Goal: Task Accomplishment & Management: Manage account settings

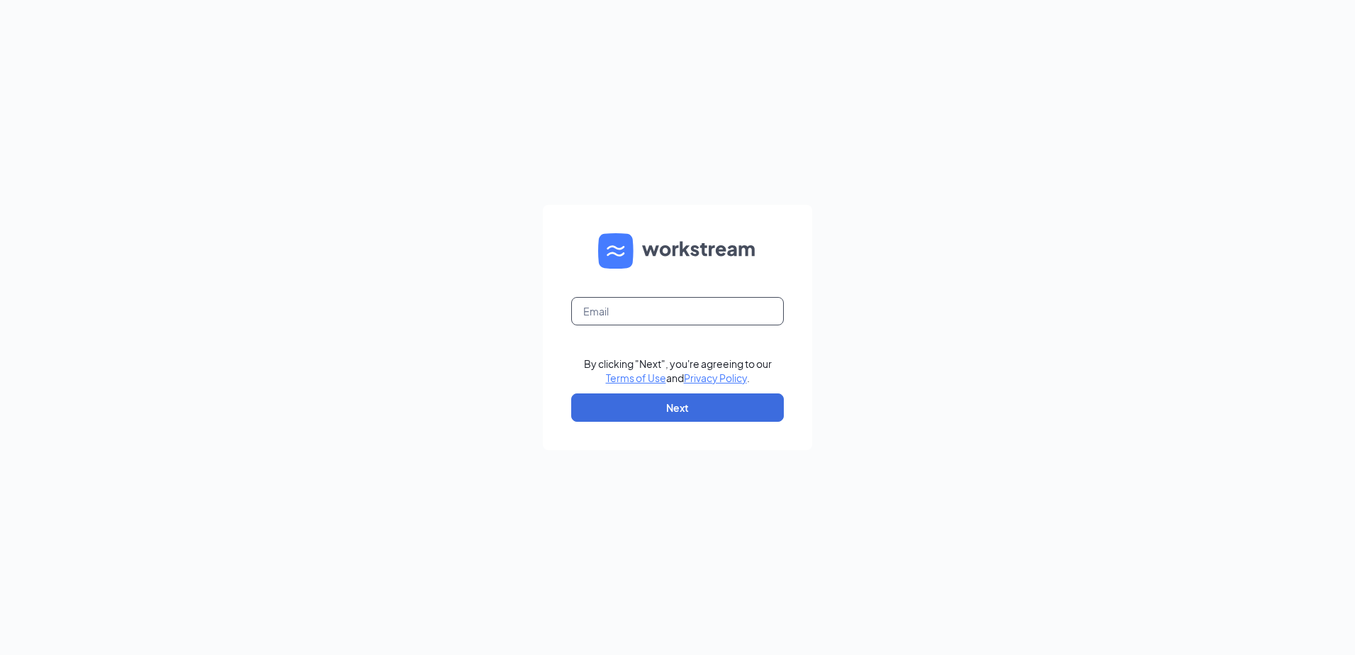
click at [603, 303] on input "text" at bounding box center [677, 311] width 213 height 28
type input "Lzook@jkventures.biz"
click at [623, 407] on button "Next" at bounding box center [677, 407] width 213 height 28
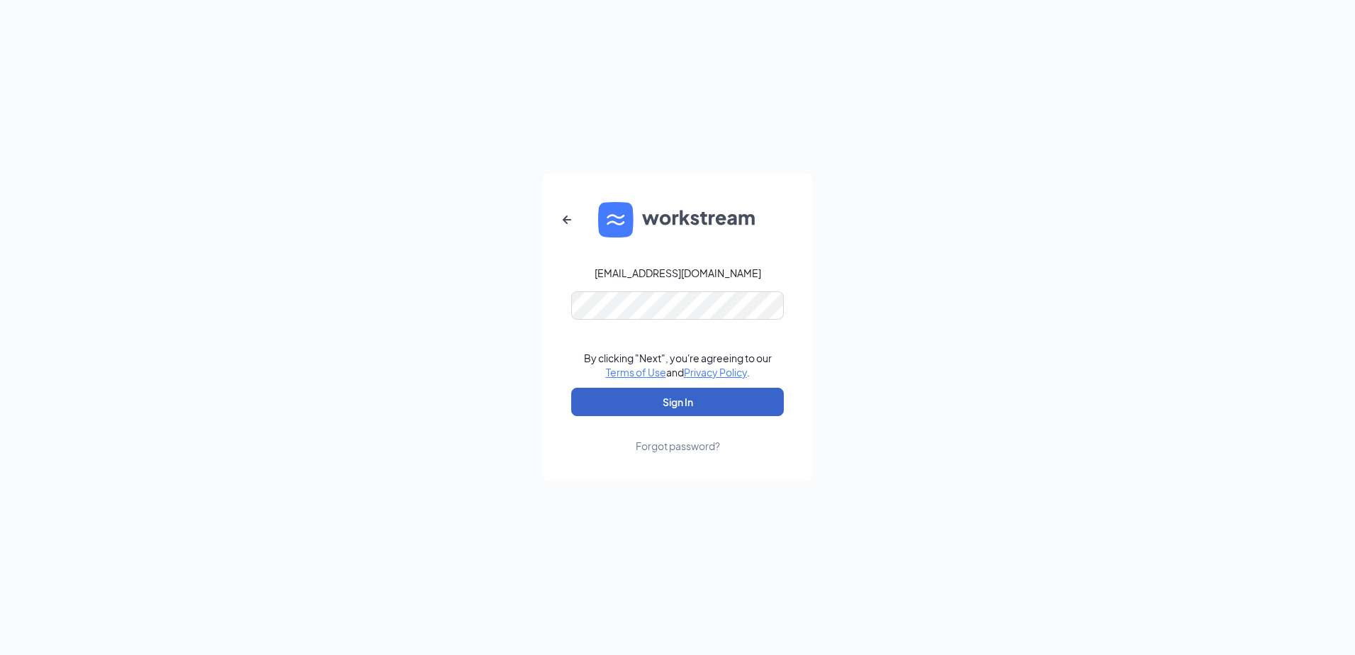
click at [621, 399] on button "Sign In" at bounding box center [677, 402] width 213 height 28
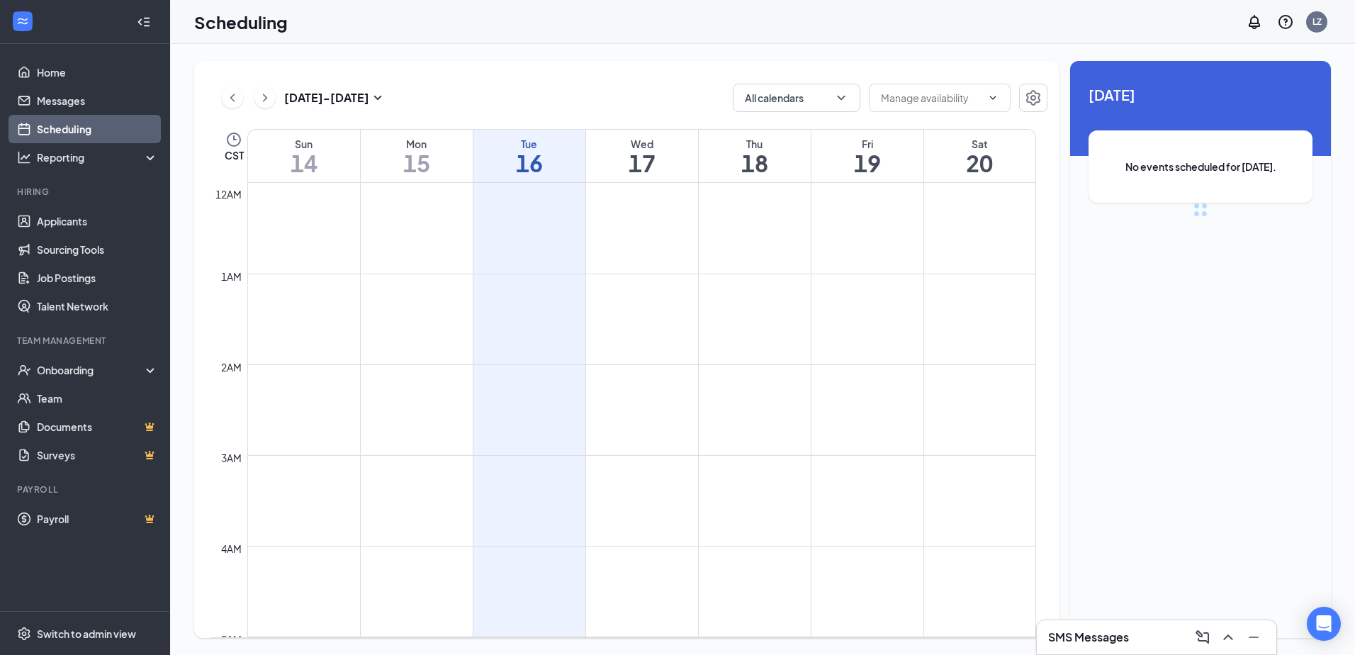
scroll to position [696, 0]
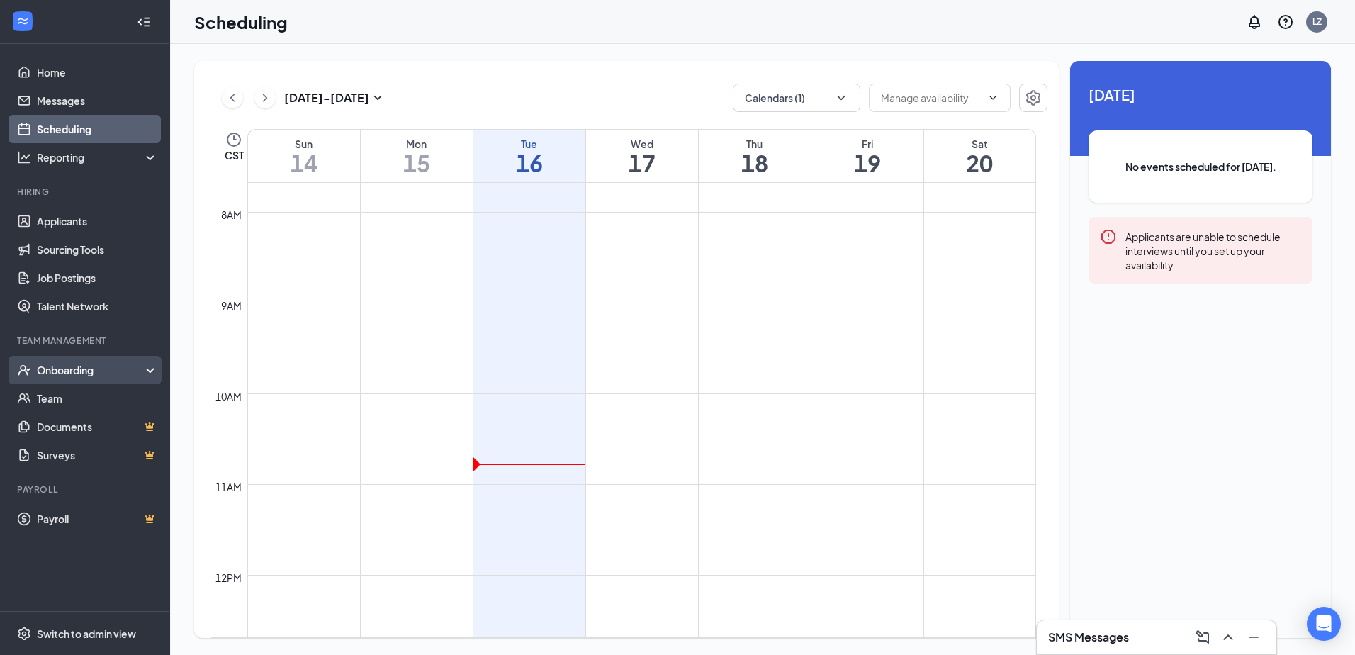
click at [60, 371] on div "Onboarding" at bounding box center [91, 370] width 109 height 14
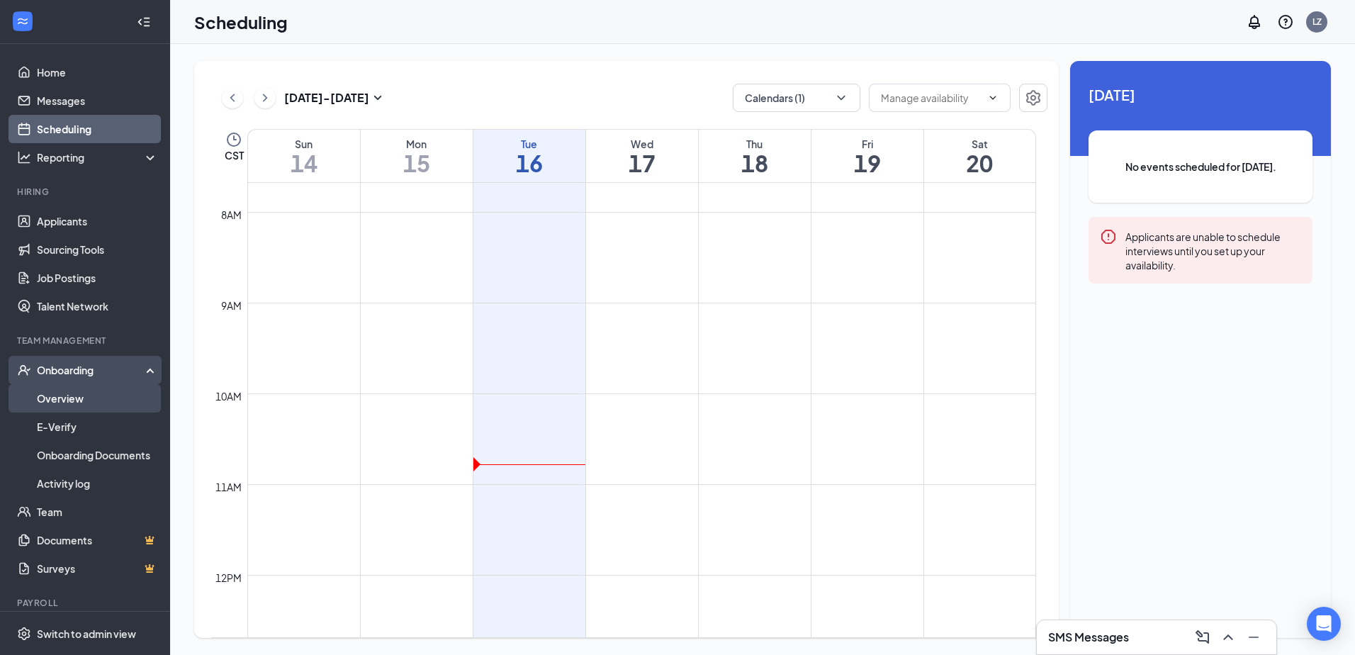
click at [87, 398] on link "Overview" at bounding box center [97, 398] width 121 height 28
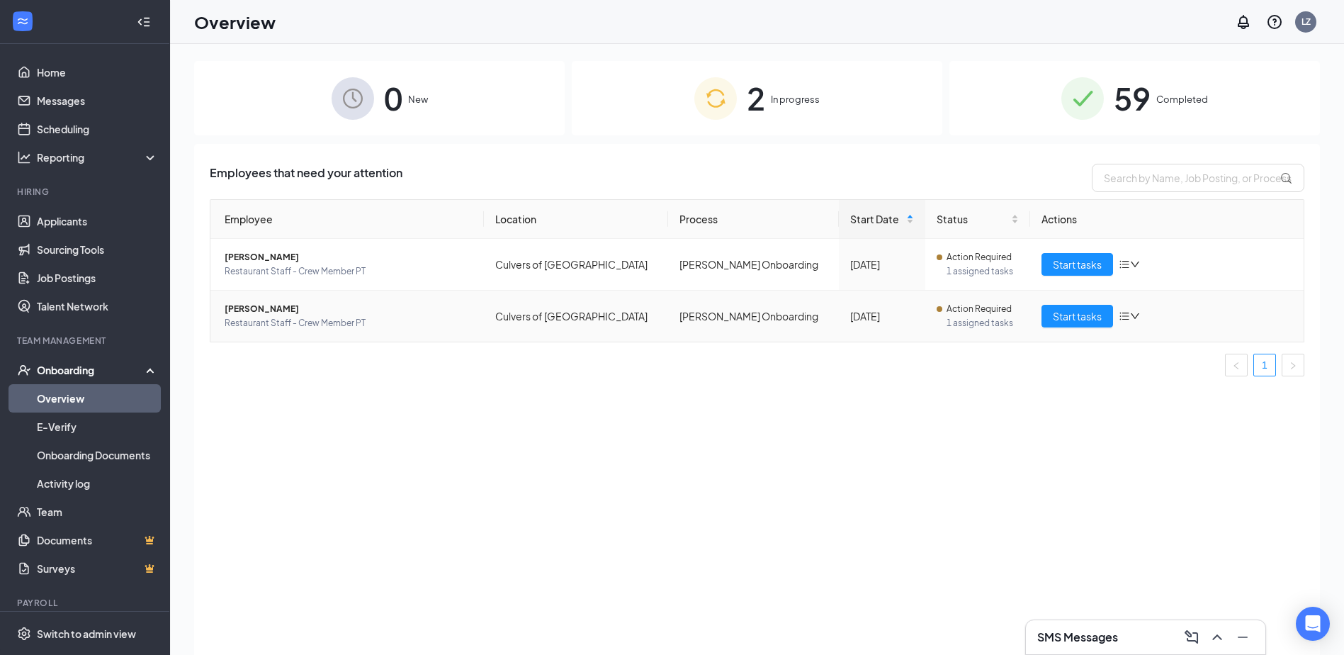
click at [382, 312] on span "[PERSON_NAME]" at bounding box center [349, 309] width 248 height 14
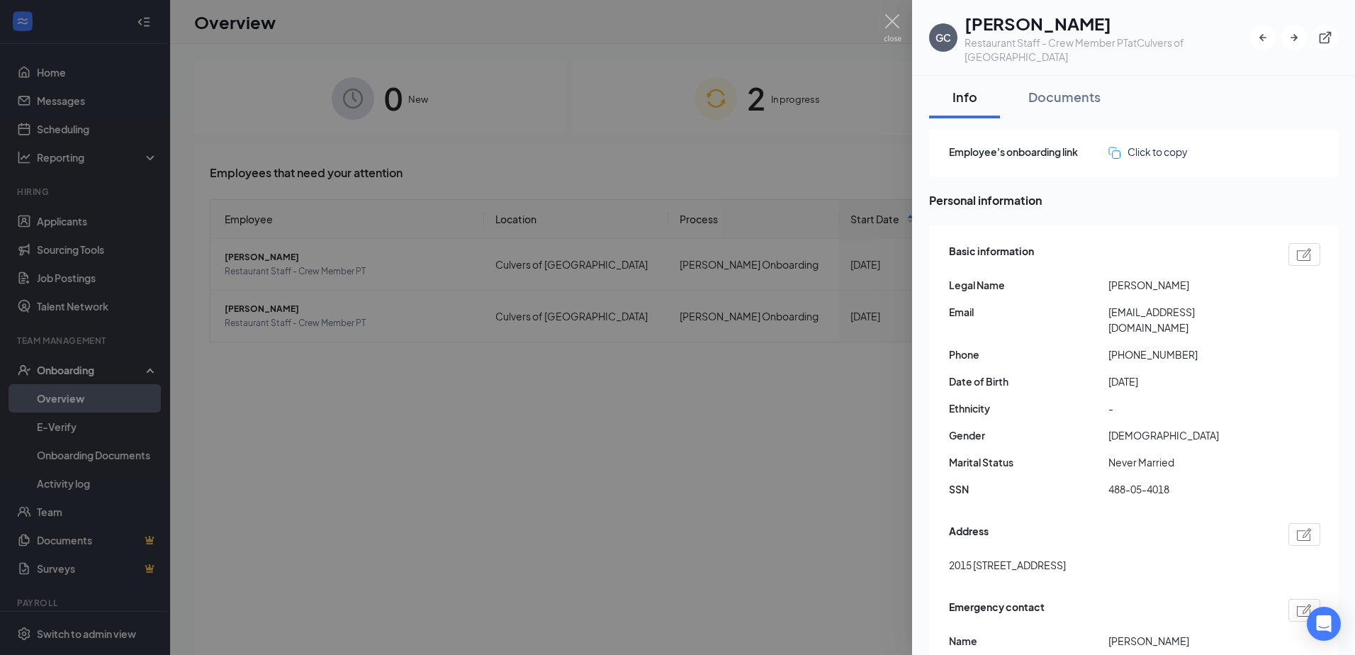
drag, startPoint x: 966, startPoint y: 24, endPoint x: 1136, endPoint y: 9, distance: 170.0
click at [1136, 9] on div "[PERSON_NAME] [PERSON_NAME] Restaurant Staff - Crew Member PT at [GEOGRAPHIC_DA…" at bounding box center [1133, 38] width 443 height 76
click at [986, 23] on h1 "[PERSON_NAME]" at bounding box center [1107, 23] width 286 height 24
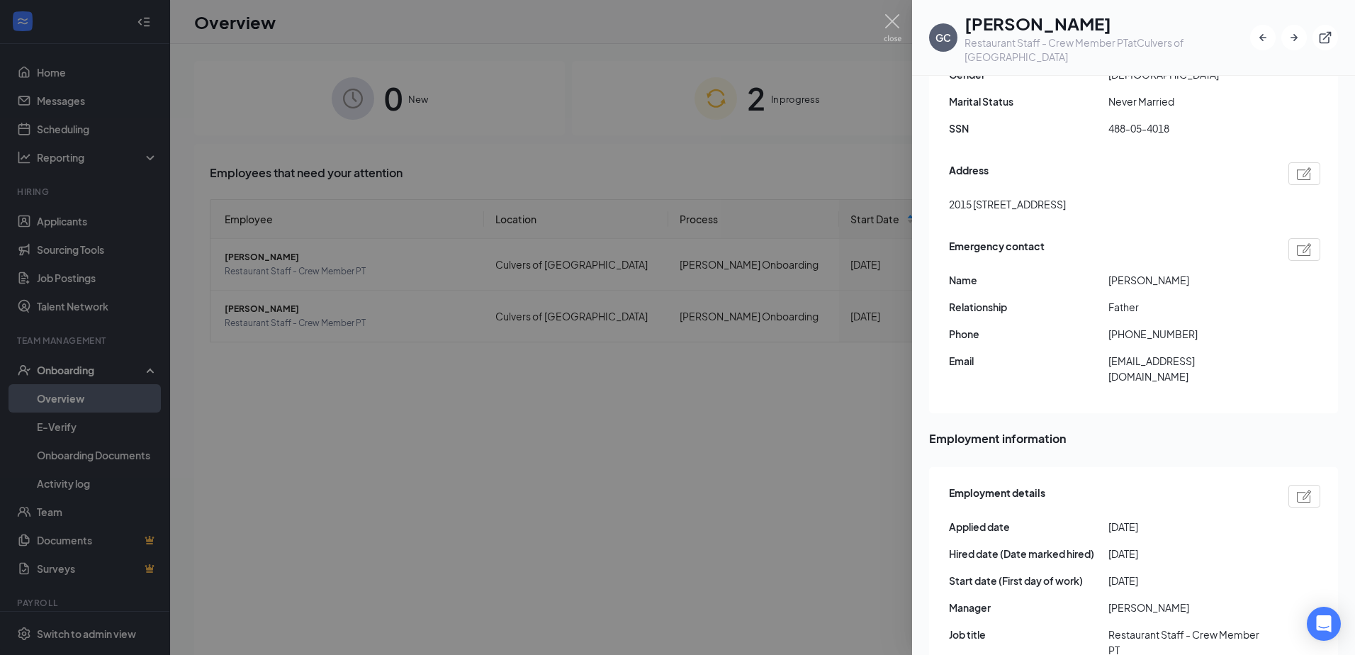
scroll to position [360, 0]
drag, startPoint x: 946, startPoint y: 186, endPoint x: 1178, endPoint y: 192, distance: 232.5
click at [1178, 192] on div "Basic information Legal Name [PERSON_NAME] Email [EMAIL_ADDRESS][DOMAIN_NAME] P…" at bounding box center [1133, 139] width 409 height 548
copy span "2015 [STREET_ADDRESS]"
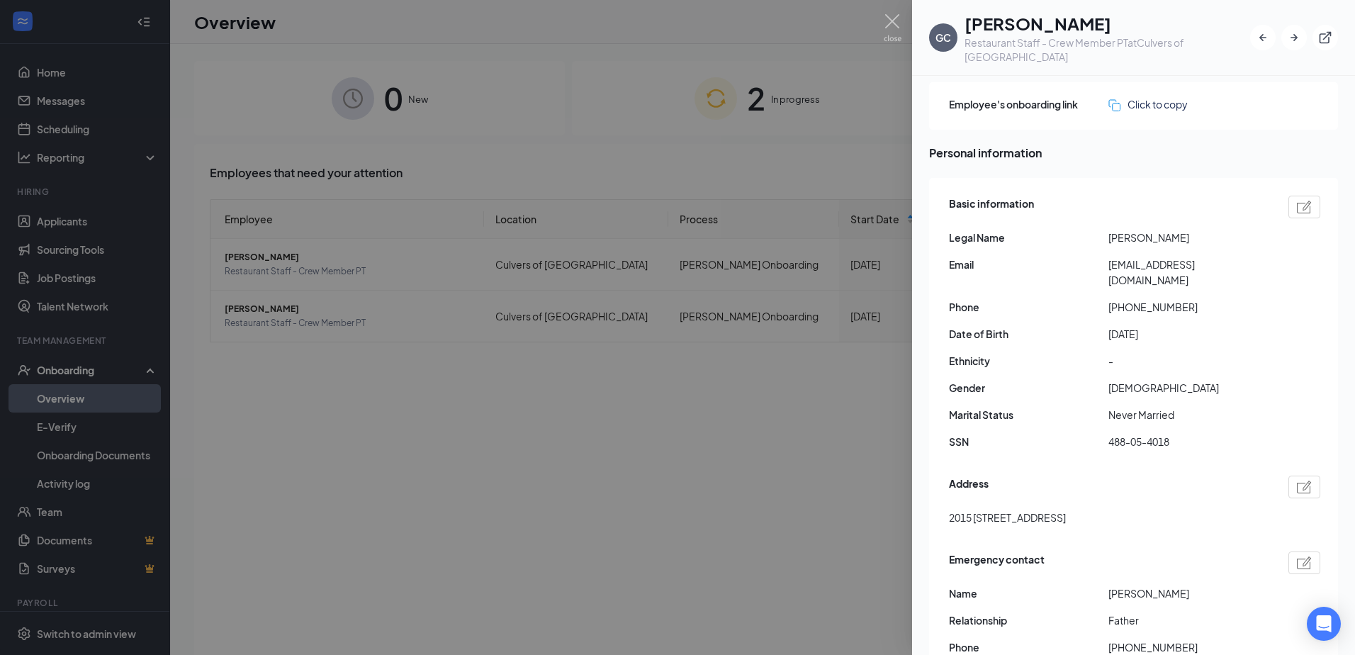
scroll to position [6, 0]
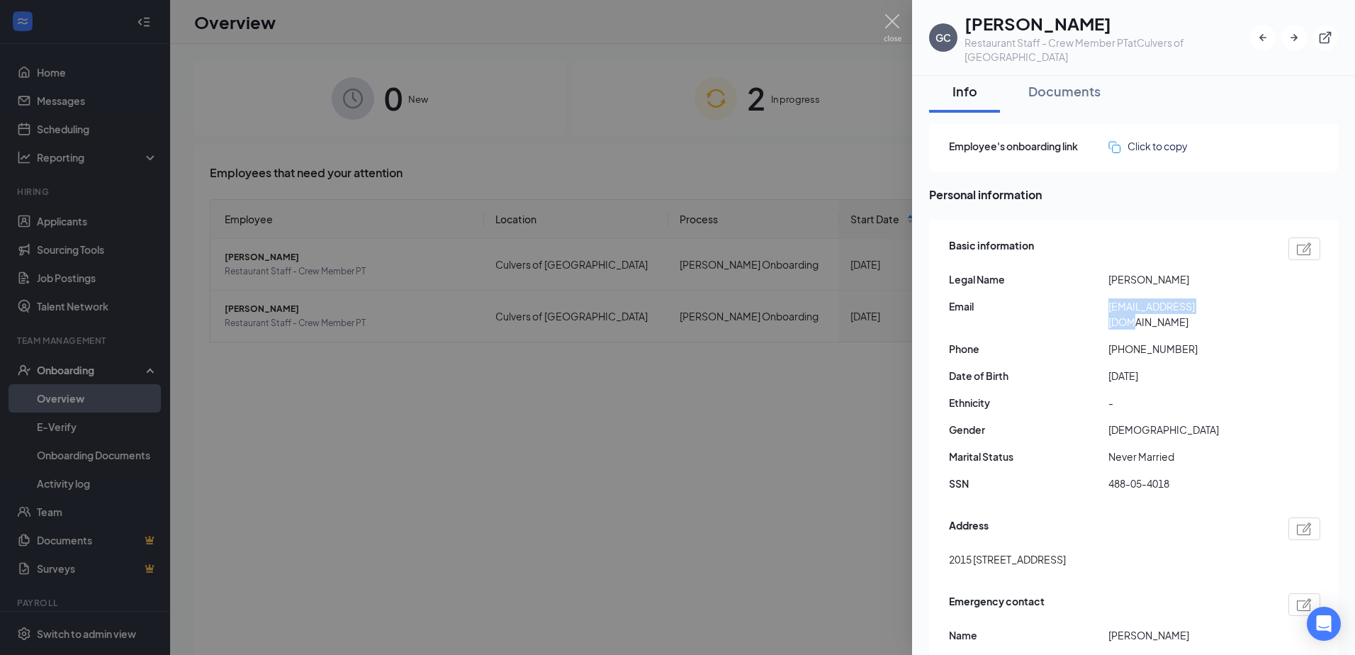
drag, startPoint x: 1107, startPoint y: 305, endPoint x: 1214, endPoint y: 308, distance: 106.3
click at [1214, 308] on div "Email [EMAIL_ADDRESS][DOMAIN_NAME]" at bounding box center [1134, 313] width 371 height 31
copy div "[EMAIL_ADDRESS][DOMAIN_NAME]"
click at [536, 172] on div at bounding box center [677, 327] width 1355 height 655
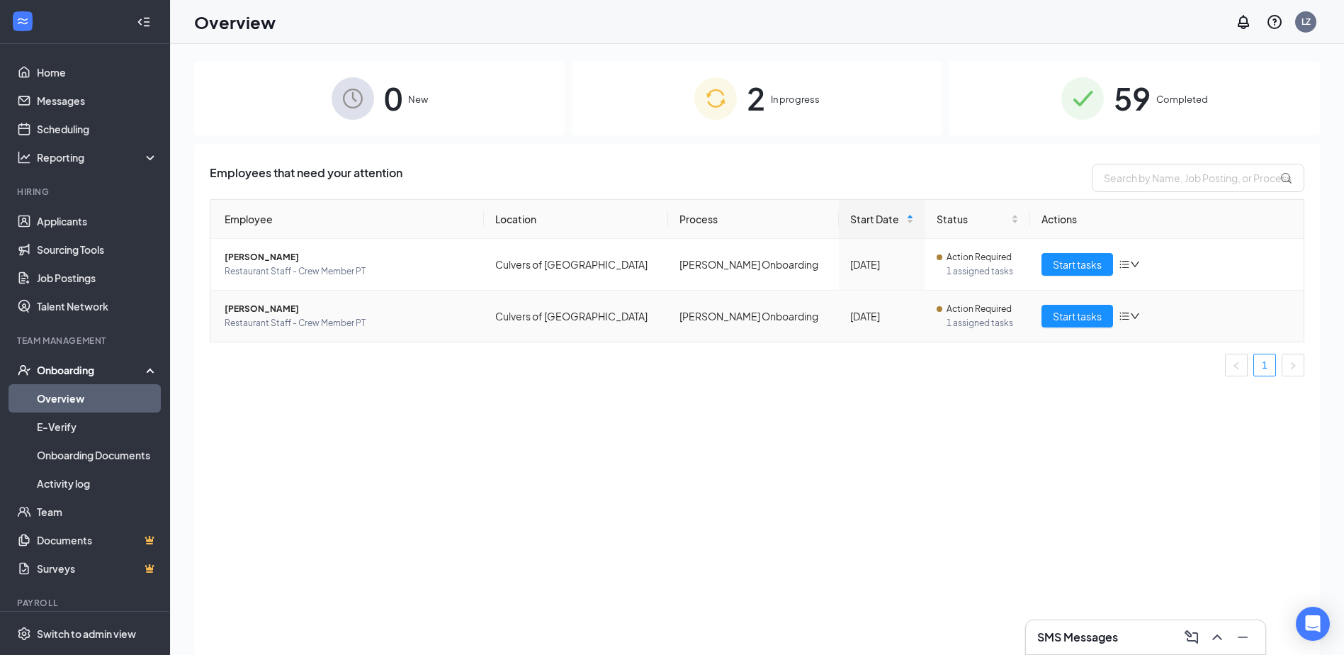
click at [310, 307] on span "[PERSON_NAME]" at bounding box center [349, 309] width 248 height 14
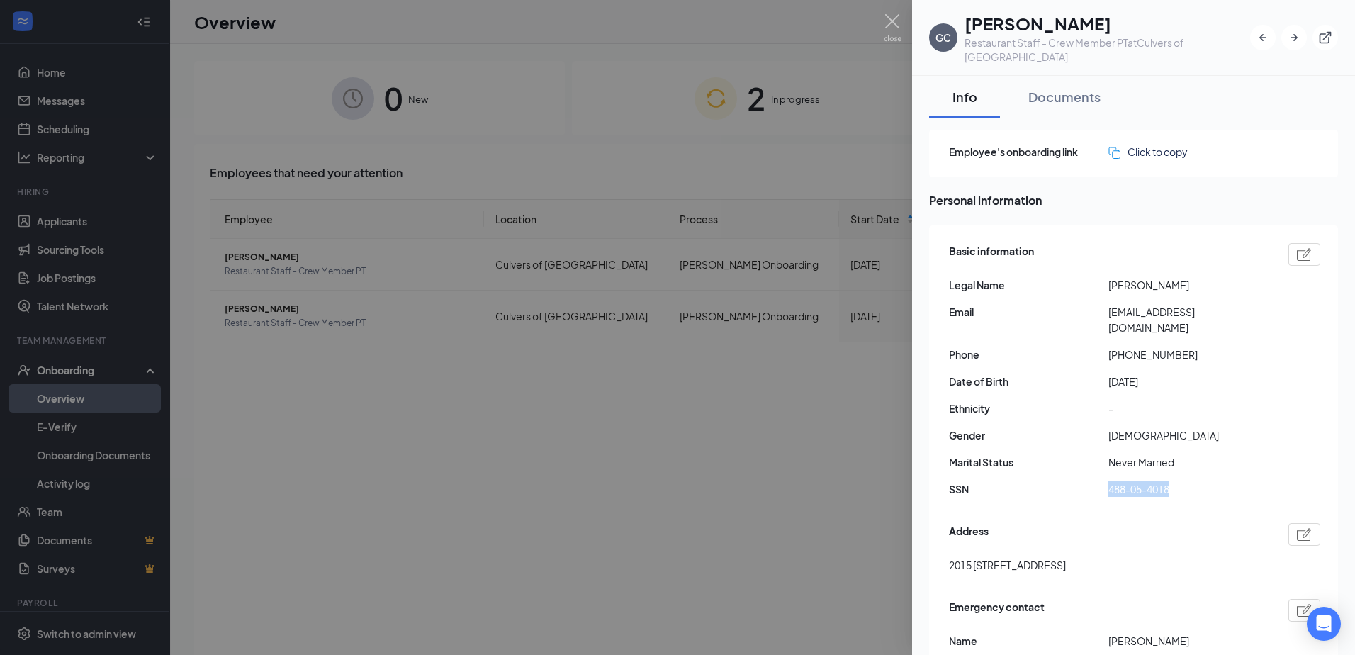
drag, startPoint x: 1114, startPoint y: 480, endPoint x: 1170, endPoint y: 478, distance: 56.0
click at [1170, 481] on div "SSN 488-05-4018" at bounding box center [1134, 489] width 371 height 16
copy div "488-05-4018"
drag, startPoint x: 460, startPoint y: 55, endPoint x: 498, endPoint y: 49, distance: 38.8
click at [460, 55] on div at bounding box center [677, 327] width 1355 height 655
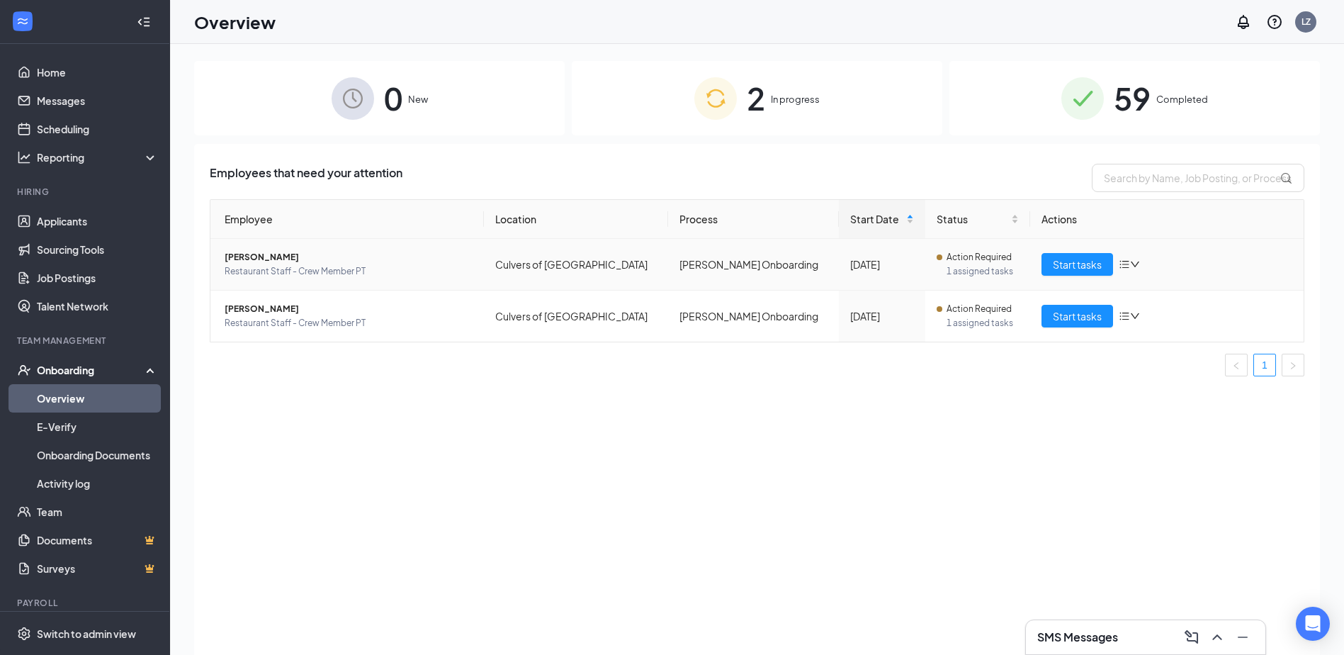
click at [295, 261] on span "[PERSON_NAME]" at bounding box center [349, 257] width 248 height 14
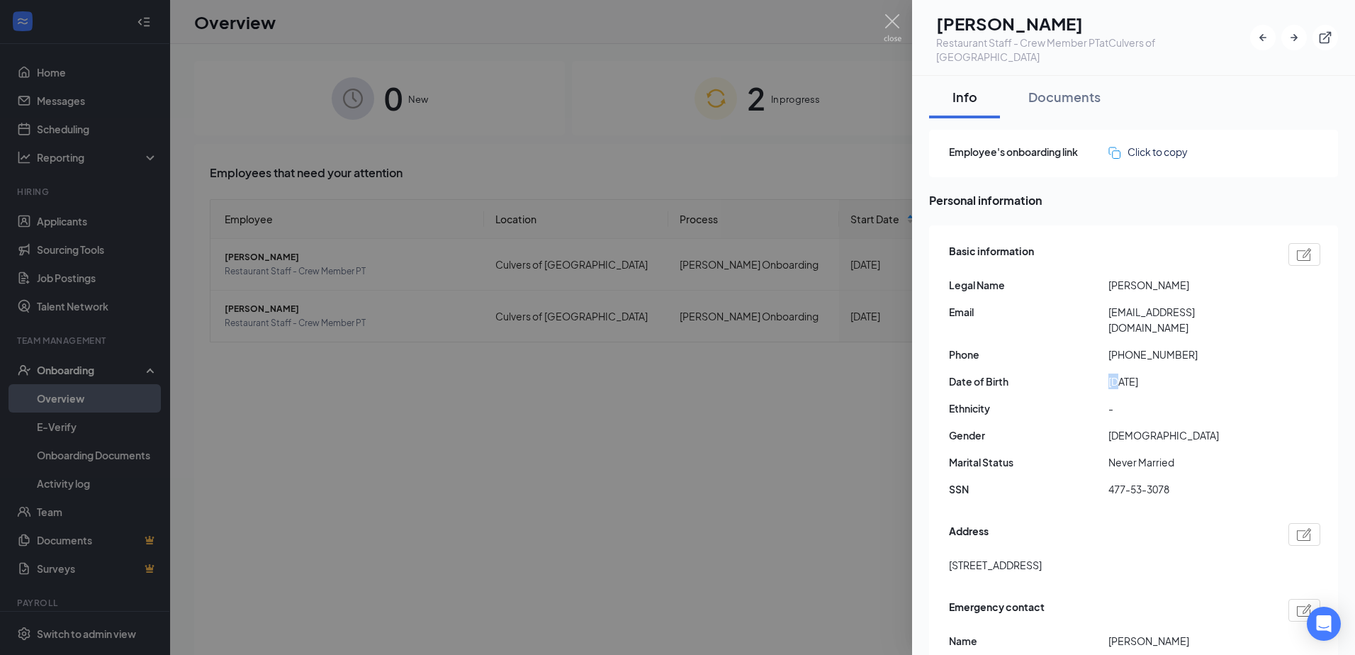
drag, startPoint x: 1107, startPoint y: 363, endPoint x: 1119, endPoint y: 365, distance: 12.2
click at [1119, 373] on div "Date of Birth [DEMOGRAPHIC_DATA]" at bounding box center [1134, 381] width 371 height 16
click at [632, 310] on div at bounding box center [677, 327] width 1355 height 655
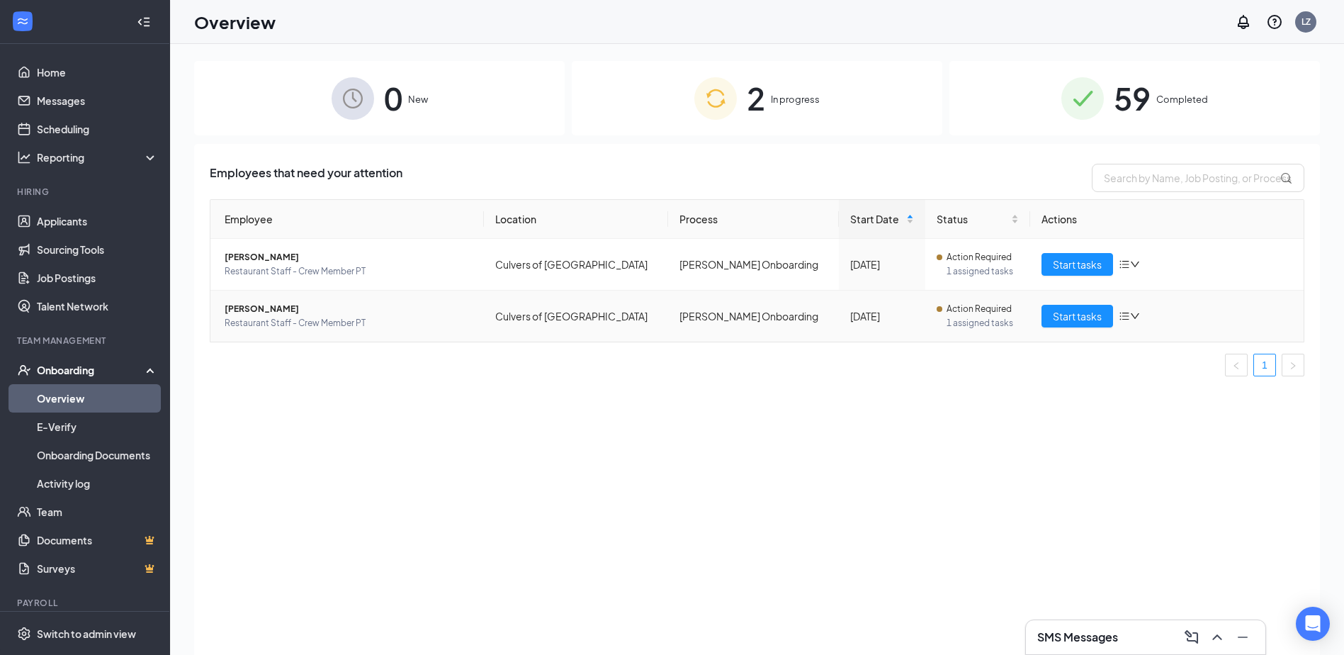
click at [631, 316] on td "Culvers of [GEOGRAPHIC_DATA]" at bounding box center [576, 315] width 185 height 51
click at [286, 303] on span "[PERSON_NAME]" at bounding box center [349, 309] width 248 height 14
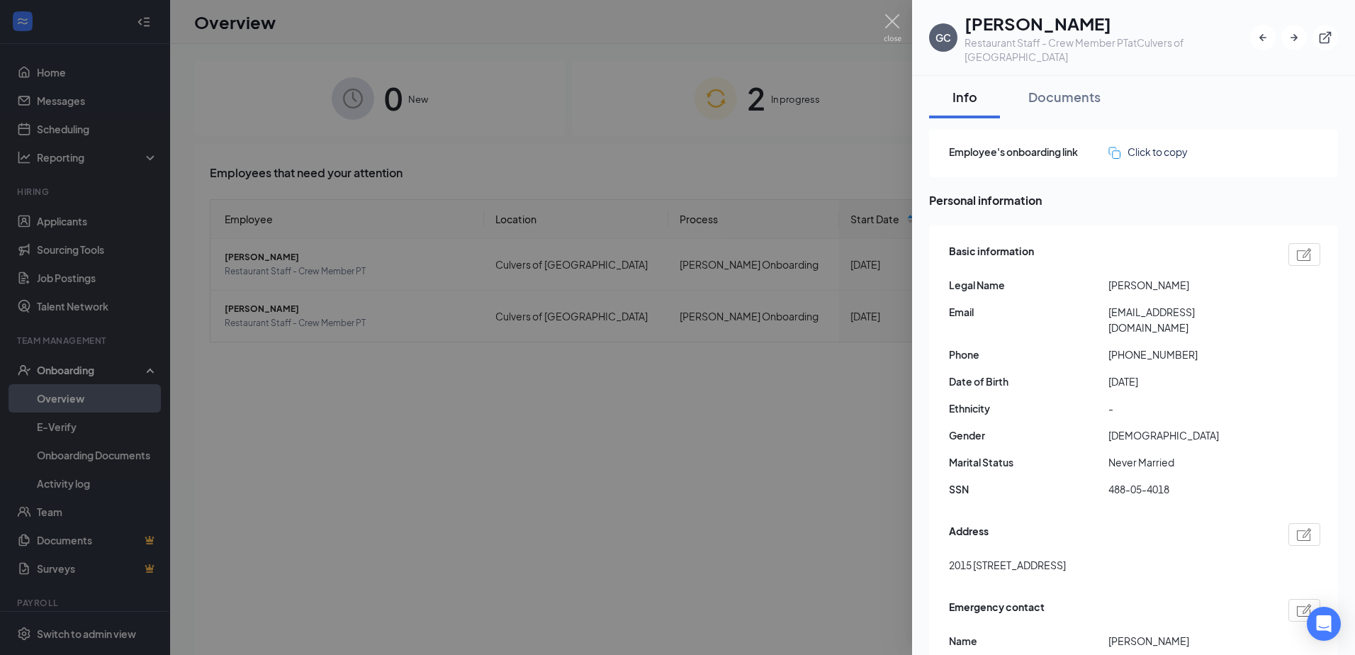
drag, startPoint x: 1105, startPoint y: 362, endPoint x: 1166, endPoint y: 367, distance: 61.1
click at [1166, 373] on div "Date of Birth [DEMOGRAPHIC_DATA]" at bounding box center [1134, 381] width 371 height 16
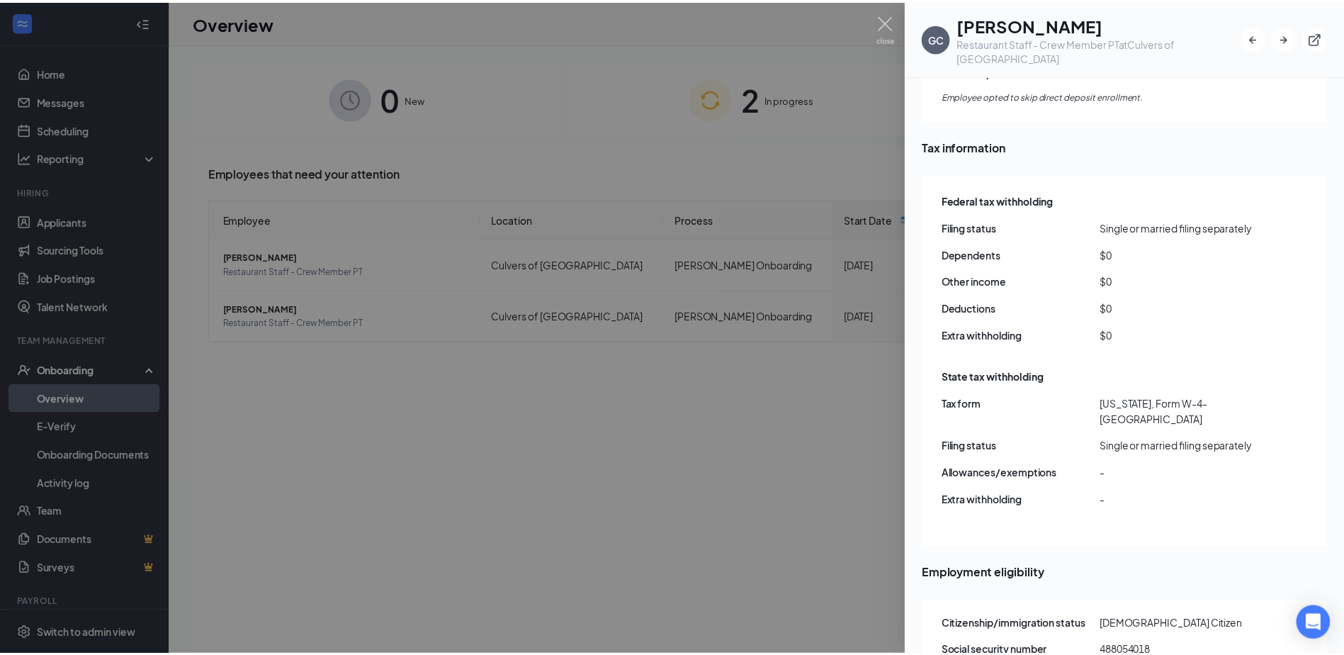
scroll to position [1210, 0]
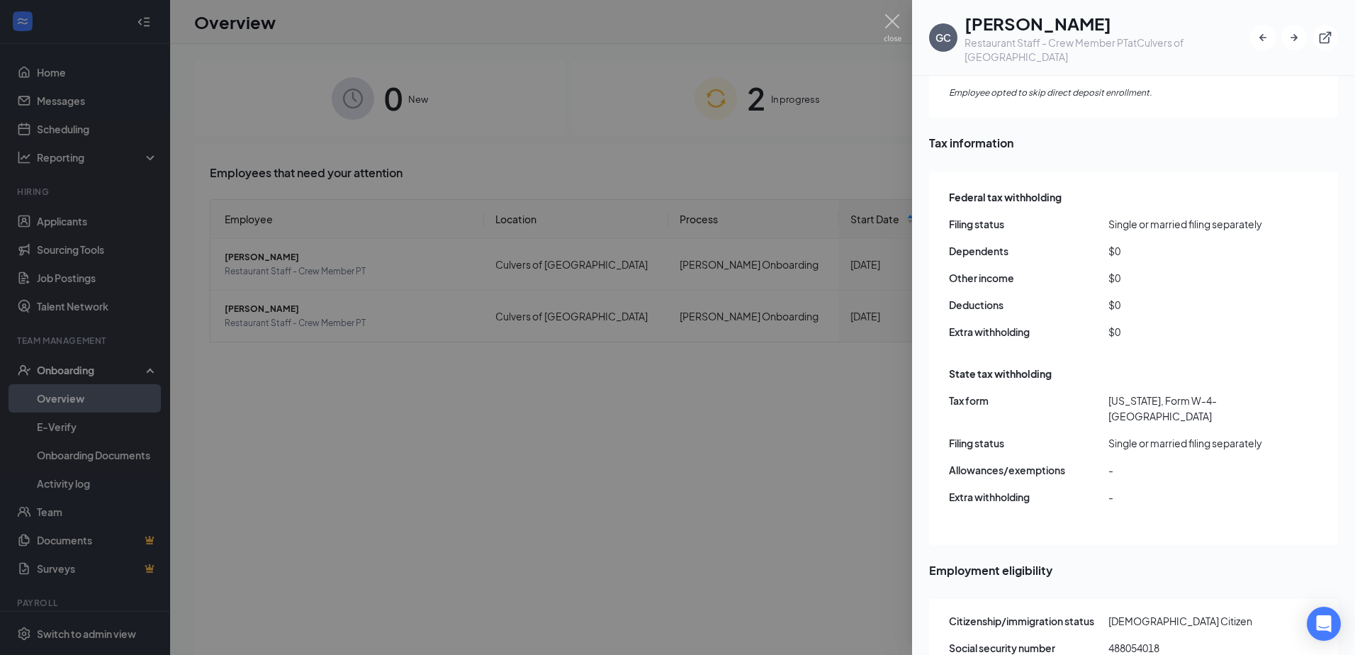
click at [740, 396] on div at bounding box center [677, 327] width 1355 height 655
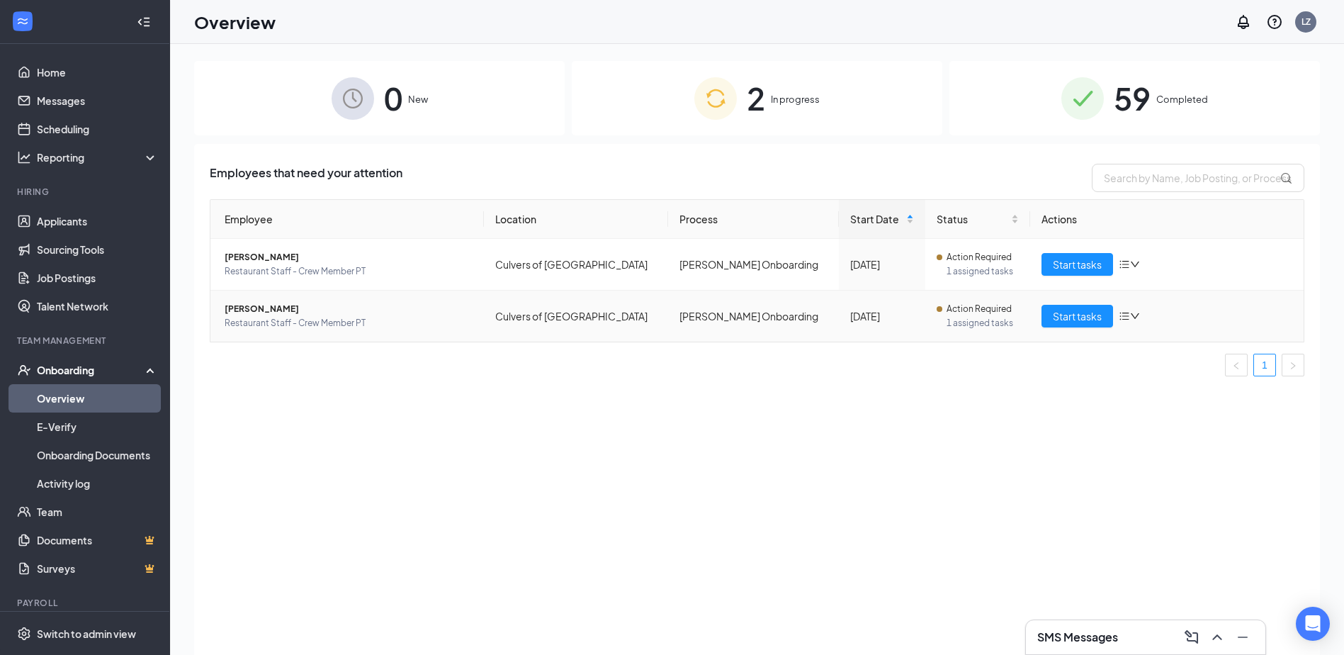
click at [952, 324] on span "1 assigned tasks" at bounding box center [983, 323] width 72 height 14
click at [1134, 310] on div at bounding box center [1129, 315] width 21 height 11
click at [1056, 315] on span "Start tasks" at bounding box center [1077, 316] width 49 height 16
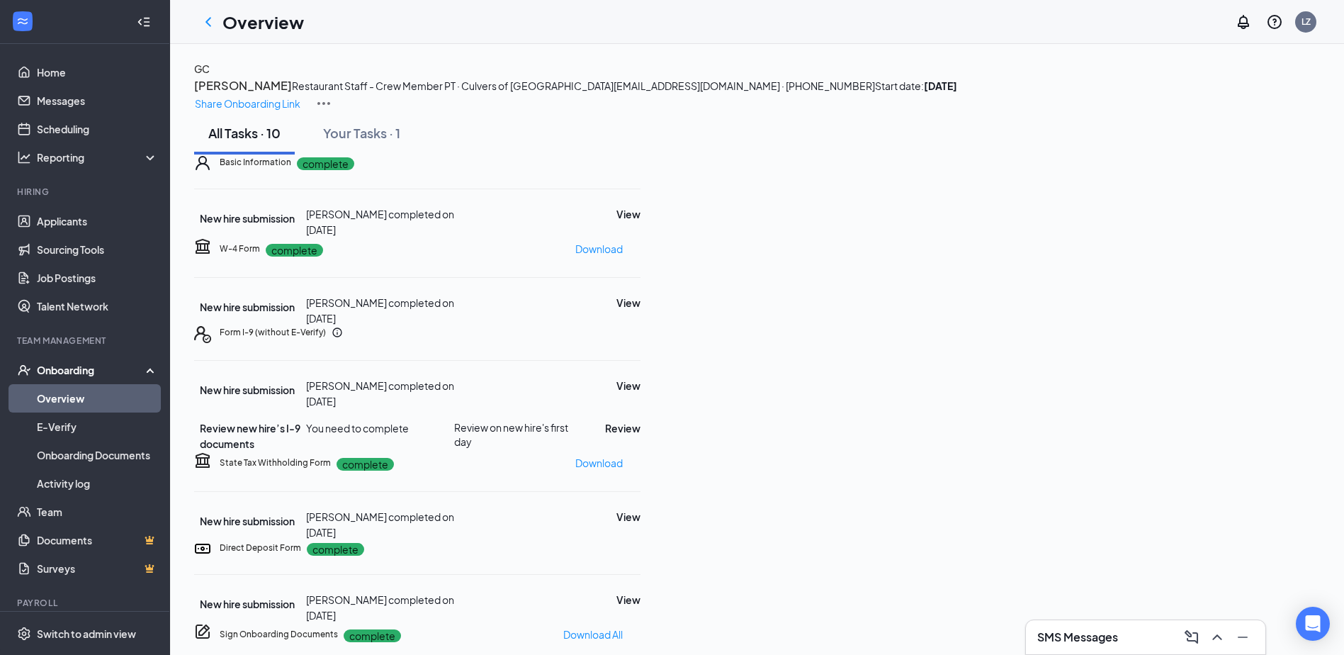
click at [640, 326] on div "W-4 Form complete Download New hire submission [PERSON_NAME] completed on [DATE…" at bounding box center [417, 281] width 446 height 89
click at [640, 310] on button "View" at bounding box center [628, 303] width 24 height 16
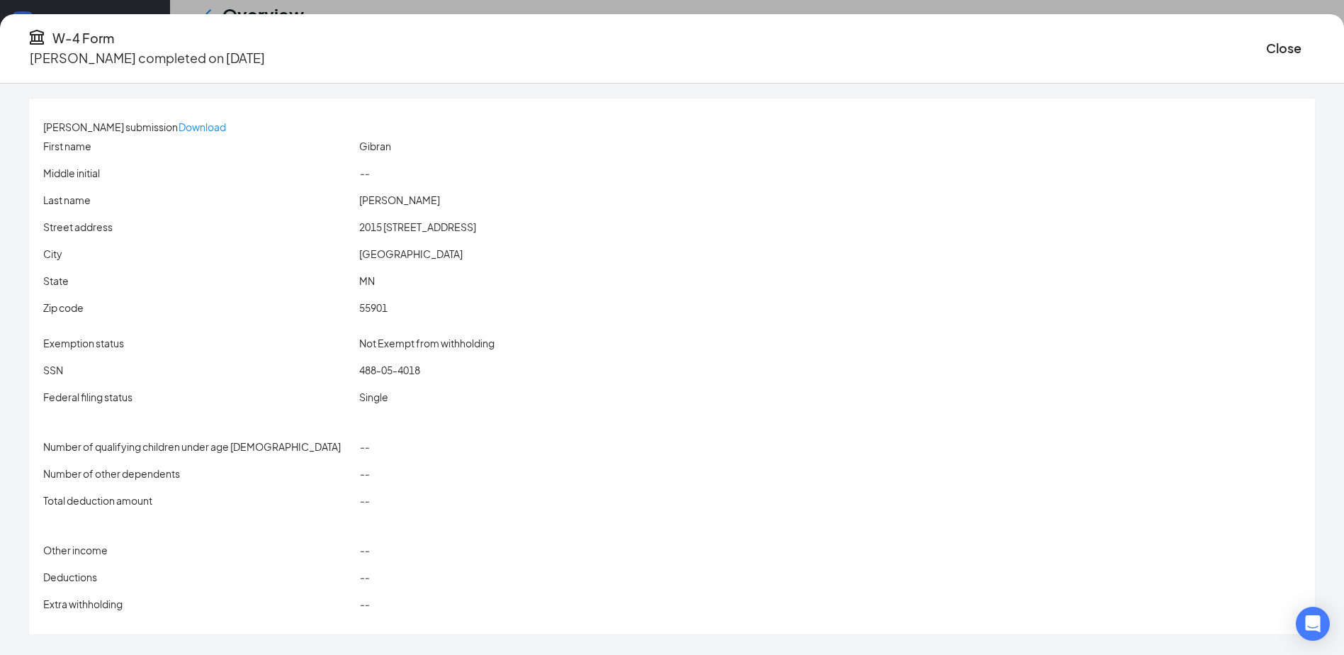
scroll to position [71, 0]
click at [461, 451] on div "--" at bounding box center [829, 447] width 947 height 16
click at [369, 449] on span "--" at bounding box center [364, 446] width 10 height 13
click at [369, 475] on span "--" at bounding box center [364, 473] width 10 height 13
click at [1266, 40] on button "Close" at bounding box center [1283, 48] width 35 height 20
